Goal: Check status

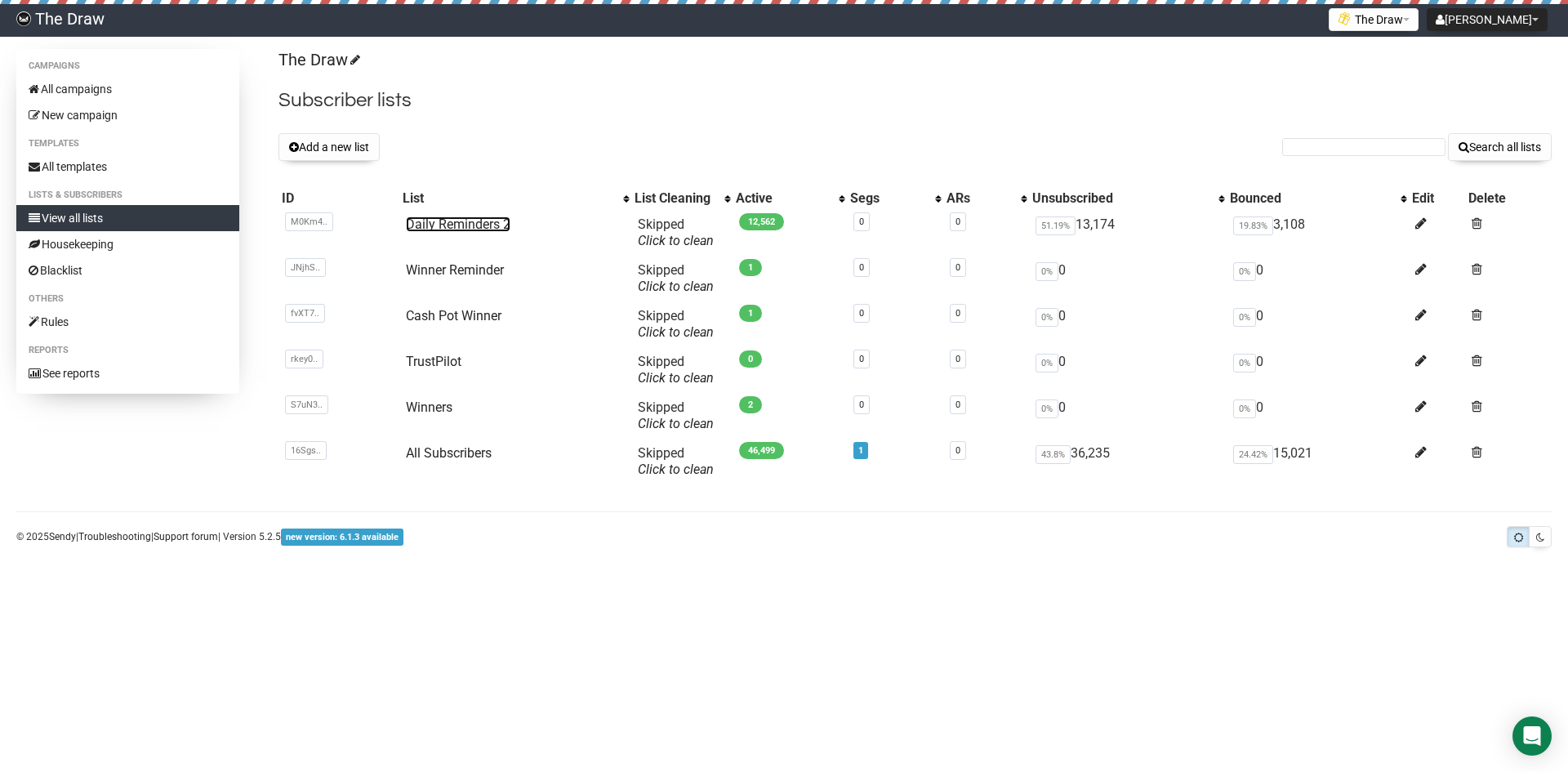
click at [458, 223] on link "Daily Reminders 2" at bounding box center [457, 224] width 104 height 15
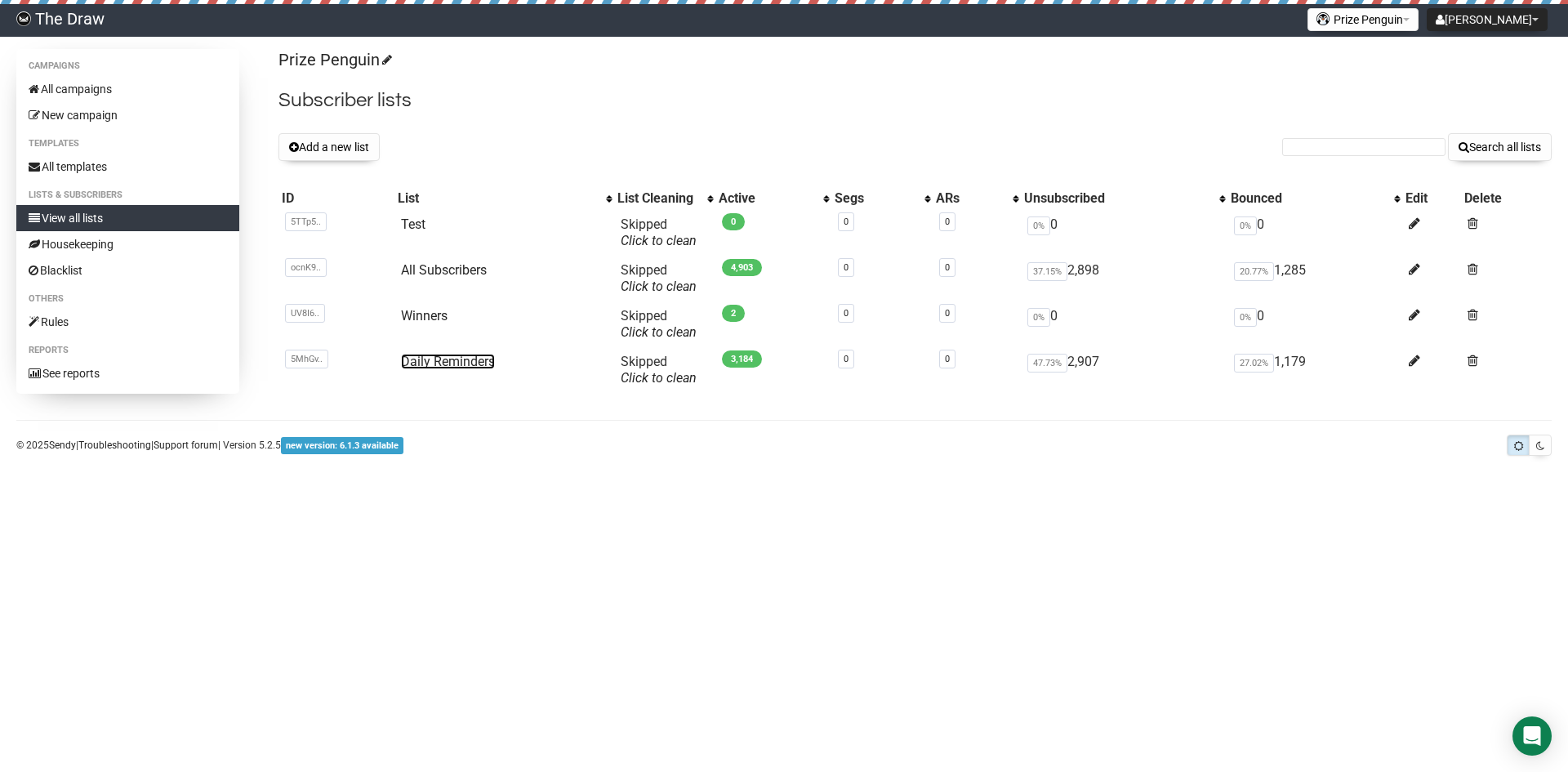
click at [474, 359] on link "Daily Reminders" at bounding box center [448, 361] width 94 height 15
